Goal: Information Seeking & Learning: Learn about a topic

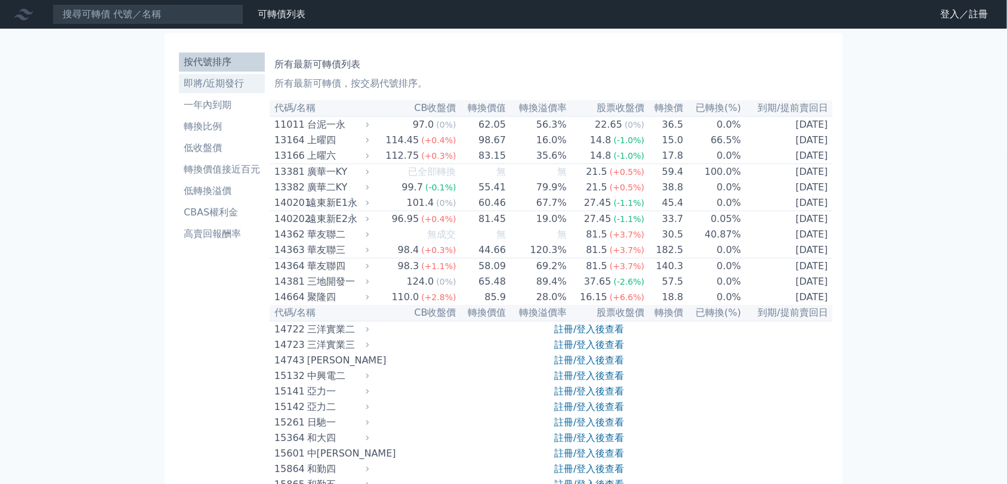
click at [221, 83] on li "即將/近期發行" at bounding box center [222, 83] width 86 height 14
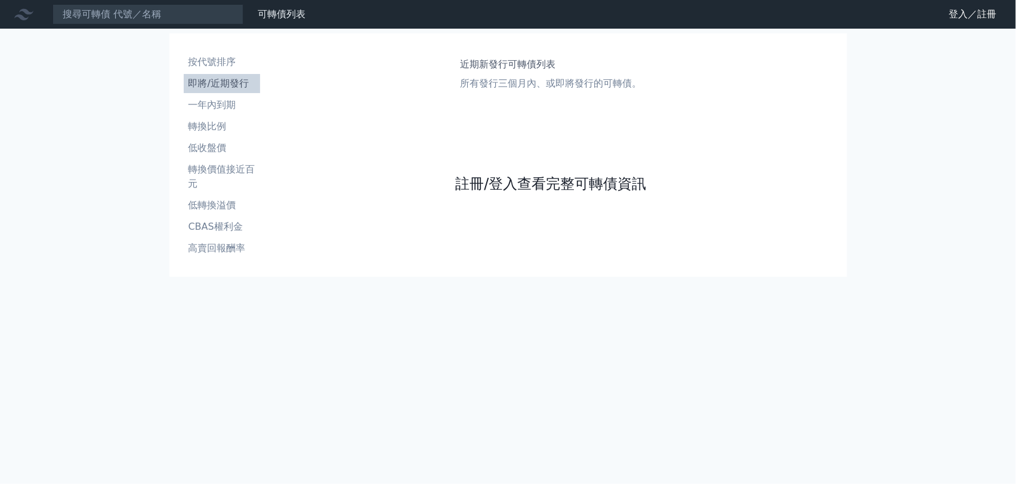
click at [505, 183] on link "註冊/登入查看完整可轉債資訊" at bounding box center [550, 183] width 191 height 19
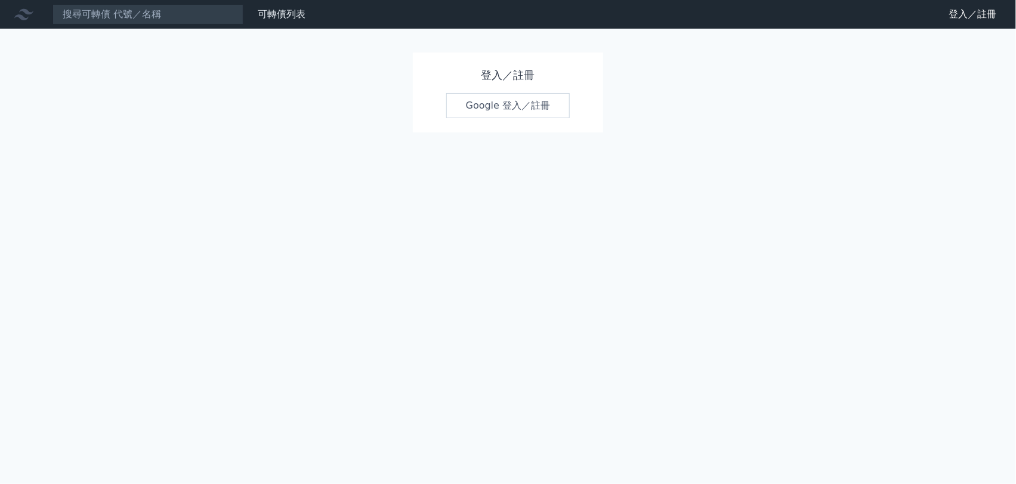
click at [494, 114] on link "Google 登入／註冊" at bounding box center [508, 105] width 124 height 25
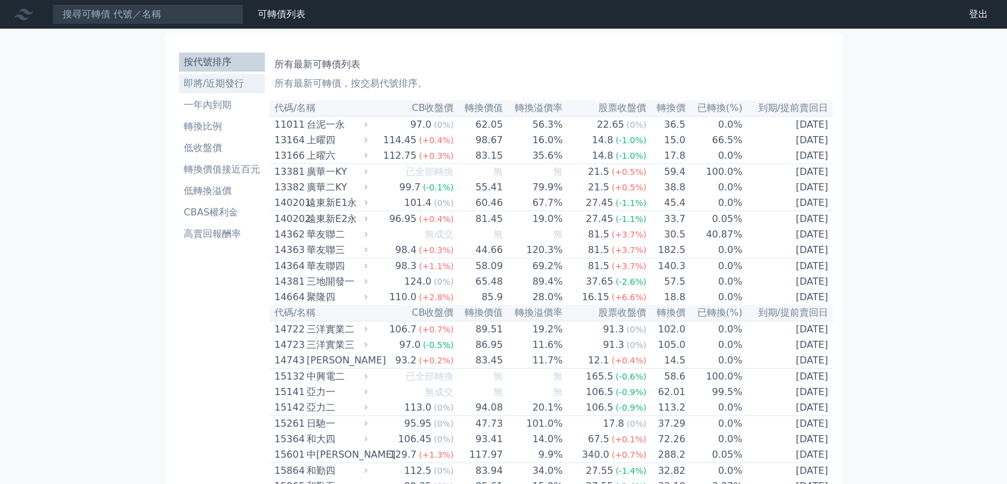
click at [231, 84] on li "即將/近期發行" at bounding box center [222, 83] width 86 height 14
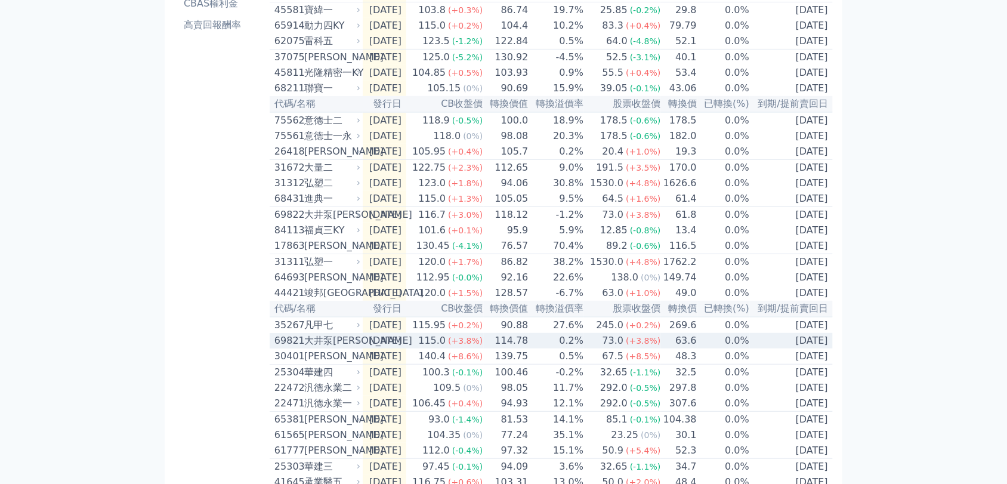
scroll to position [239, 0]
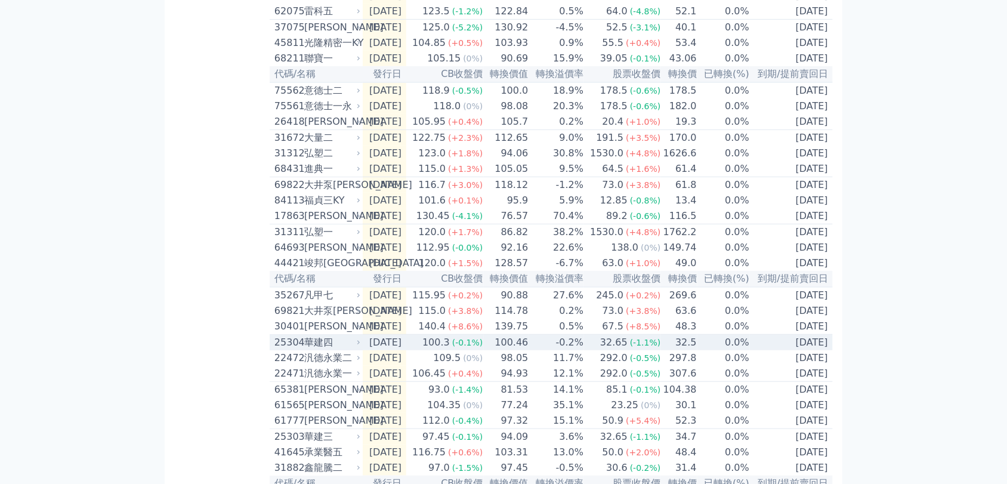
click at [439, 350] on div "100.3" at bounding box center [436, 342] width 32 height 14
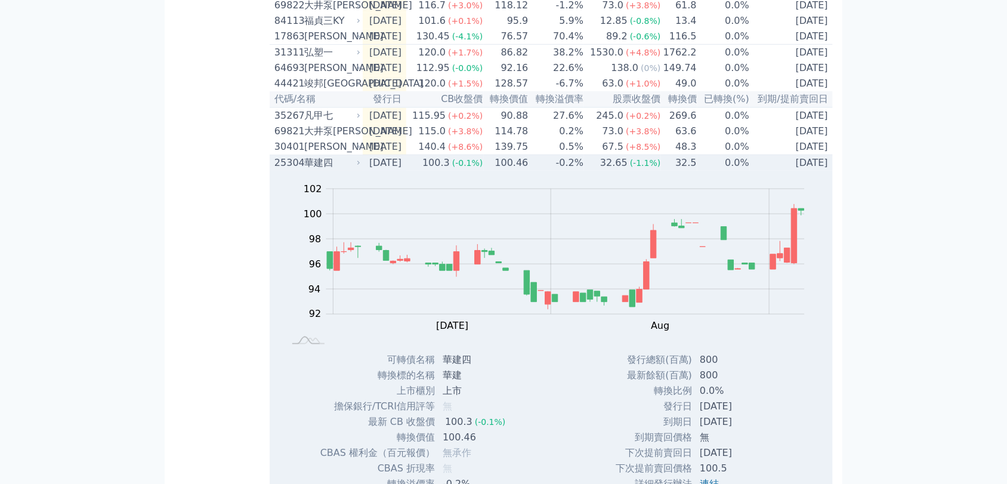
scroll to position [358, 0]
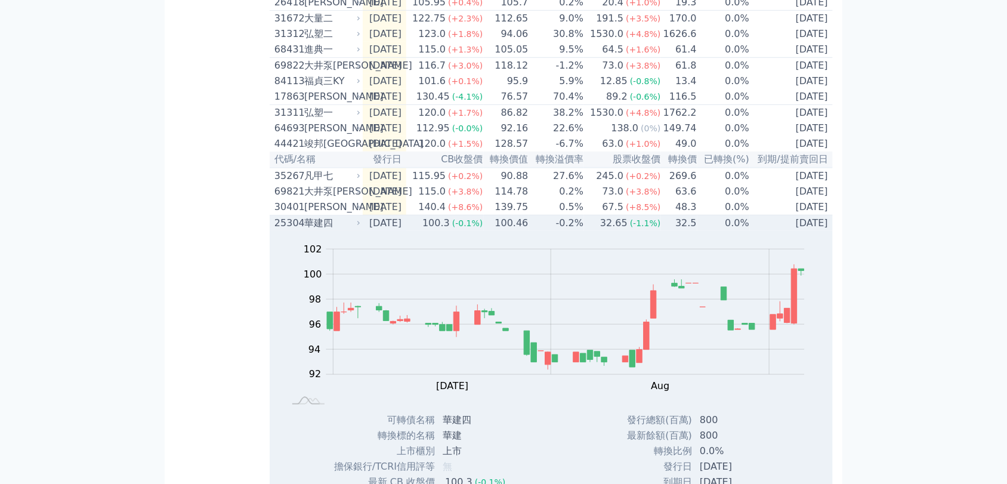
click at [394, 232] on td "[DATE]" at bounding box center [385, 223] width 44 height 16
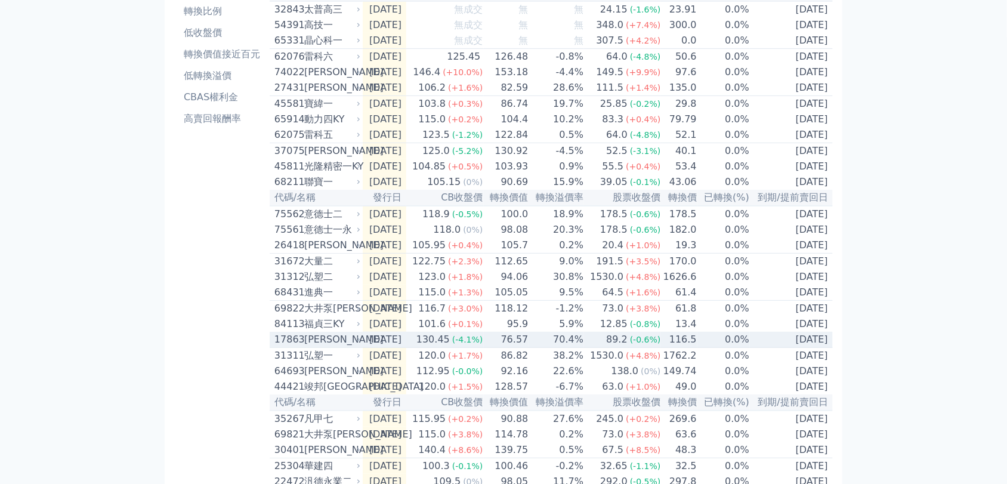
scroll to position [115, 0]
